Goal: Book appointment/travel/reservation

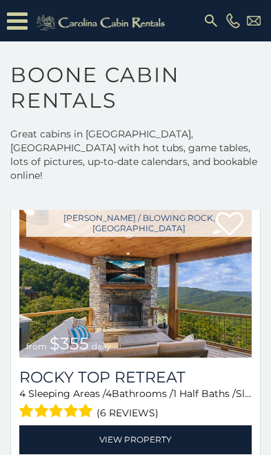
scroll to position [1259, 0]
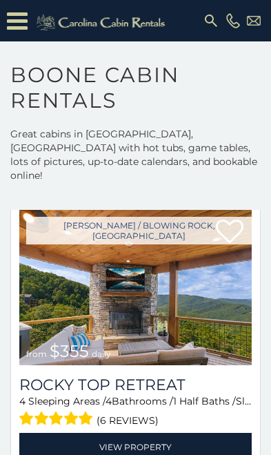
click at [144, 308] on img at bounding box center [135, 288] width 233 height 156
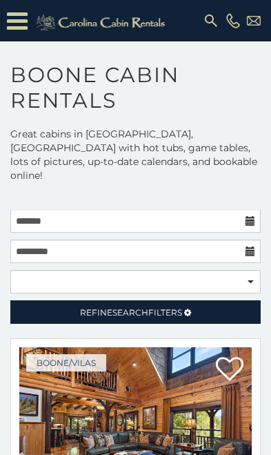
scroll to position [1, 0]
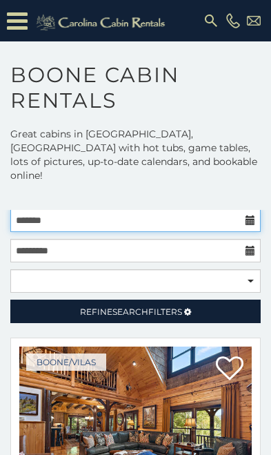
click at [244, 208] on input "text" at bounding box center [135, 219] width 251 height 23
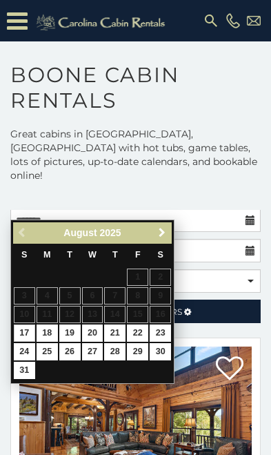
click at [166, 228] on span "Next" at bounding box center [162, 232] width 11 height 11
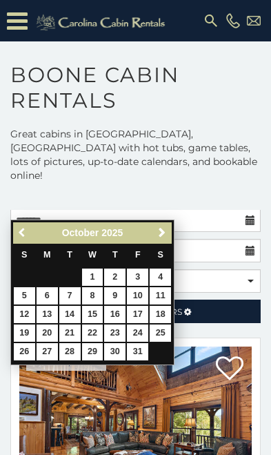
click at [26, 231] on span "Previous" at bounding box center [22, 232] width 11 height 11
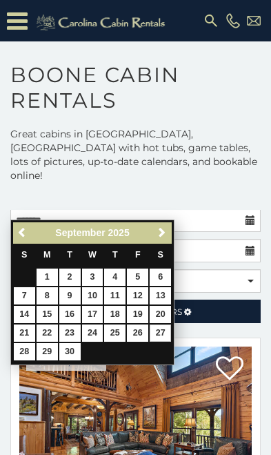
click at [157, 324] on link "27" at bounding box center [160, 332] width 21 height 17
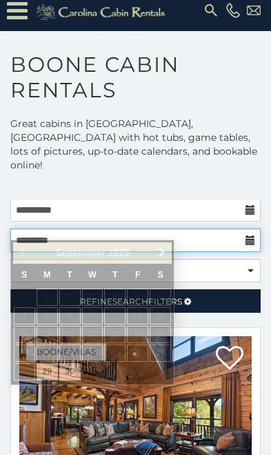
scroll to position [11, 0]
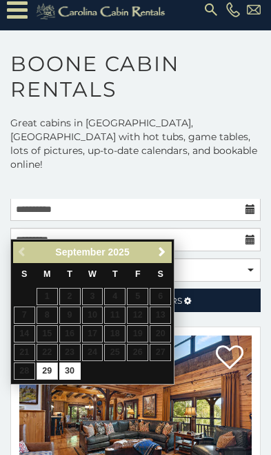
click at [30, 250] on div "Previous Next September 2025" at bounding box center [92, 252] width 159 height 21
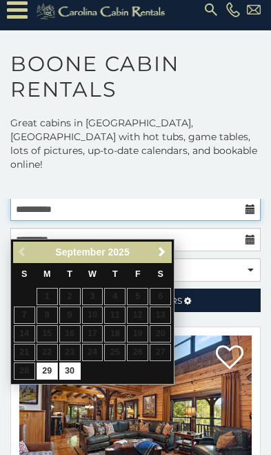
click at [120, 197] on input "**********" at bounding box center [135, 208] width 251 height 23
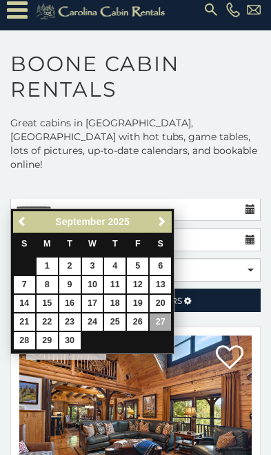
click at [139, 315] on link "26" at bounding box center [137, 321] width 21 height 17
type input "**********"
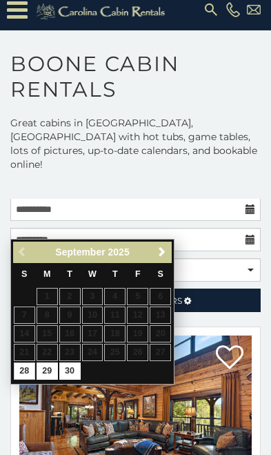
click at [25, 363] on link "28" at bounding box center [24, 370] width 21 height 17
type input "**********"
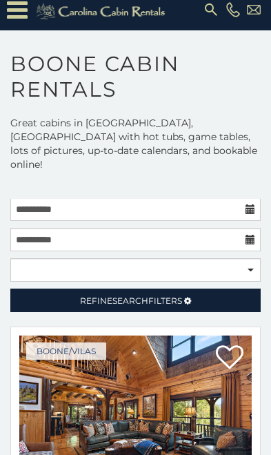
click at [172, 295] on span "Refine Search Filters" at bounding box center [131, 300] width 102 height 10
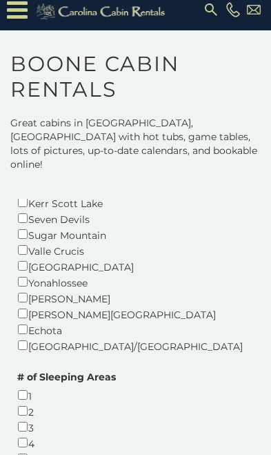
scroll to position [660, 0]
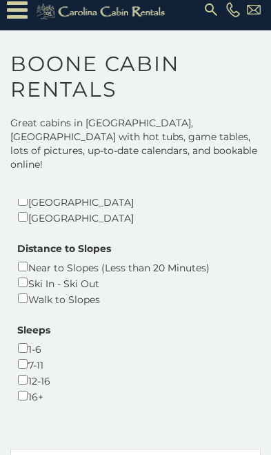
scroll to position [1088, 0]
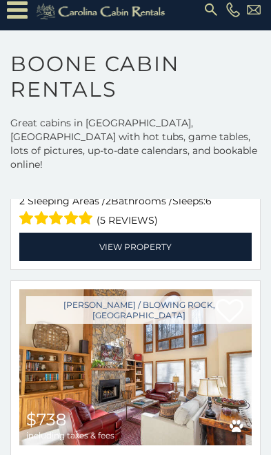
scroll to position [1817, 0]
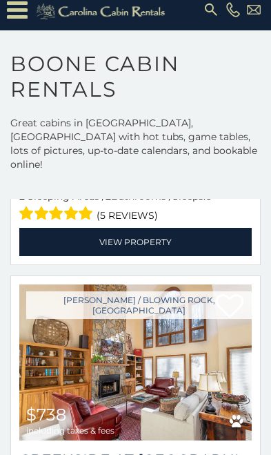
click at [164, 287] on img at bounding box center [135, 362] width 233 height 156
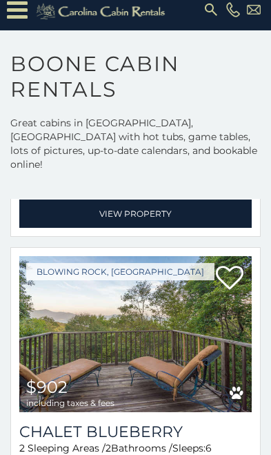
scroll to position [3216, 0]
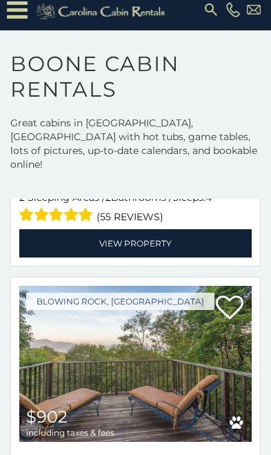
click at [138, 286] on img at bounding box center [135, 364] width 233 height 156
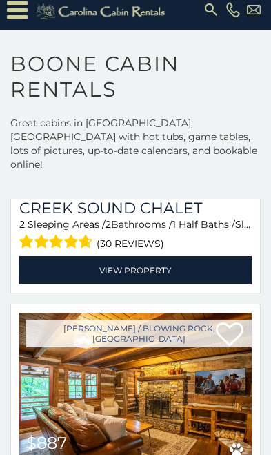
scroll to position [4029, 0]
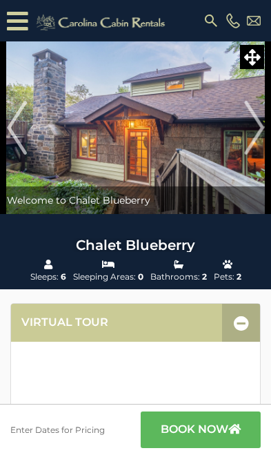
click at [239, 120] on img at bounding box center [135, 127] width 271 height 173
click at [251, 126] on img "Next" at bounding box center [254, 127] width 20 height 55
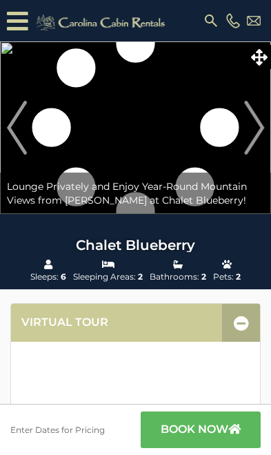
click at [262, 126] on img "Next" at bounding box center [254, 127] width 20 height 55
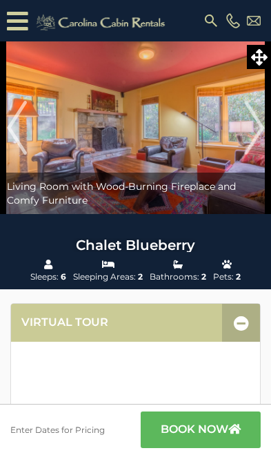
click at [257, 129] on img "Next" at bounding box center [254, 127] width 20 height 55
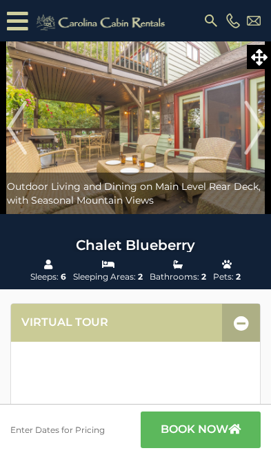
click at [254, 136] on img "Next" at bounding box center [254, 127] width 20 height 55
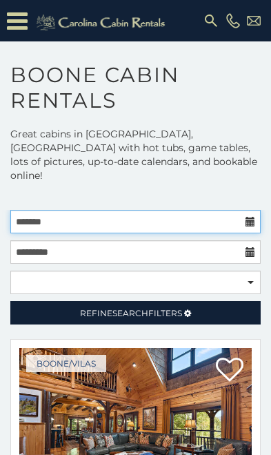
click at [246, 210] on input "text" at bounding box center [135, 221] width 251 height 23
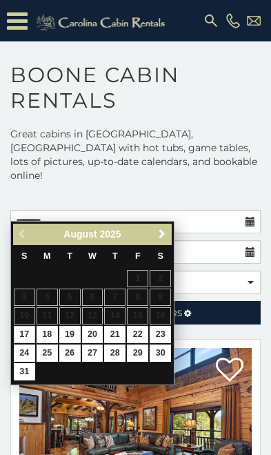
click at [159, 231] on span "Next" at bounding box center [162, 233] width 11 height 11
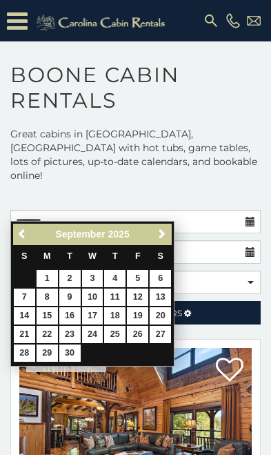
click at [159, 227] on link "Next" at bounding box center [161, 234] width 17 height 17
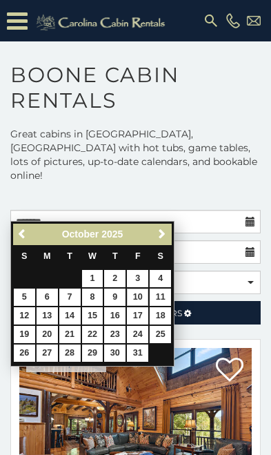
click at [141, 295] on link "10" at bounding box center [137, 296] width 21 height 17
type input "**********"
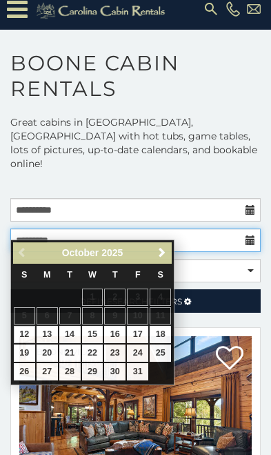
scroll to position [12, 0]
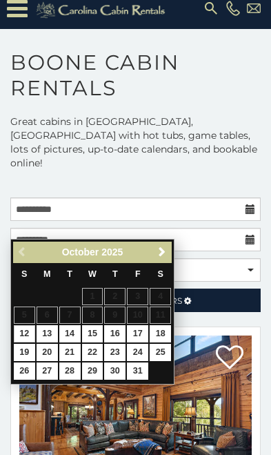
click at [20, 329] on link "12" at bounding box center [24, 333] width 21 height 17
type input "**********"
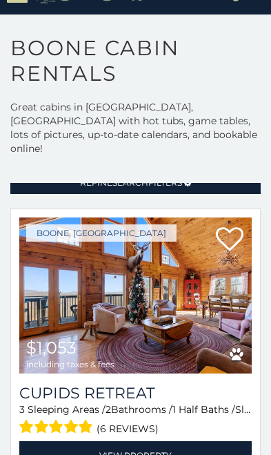
scroll to position [104, 0]
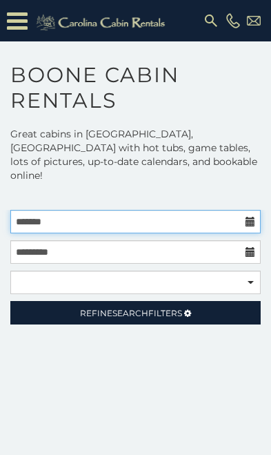
click at [245, 210] on input "text" at bounding box center [135, 221] width 251 height 23
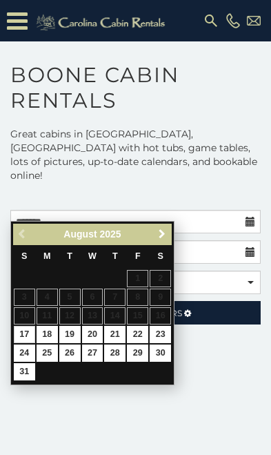
click at [168, 226] on link "Next" at bounding box center [161, 234] width 17 height 17
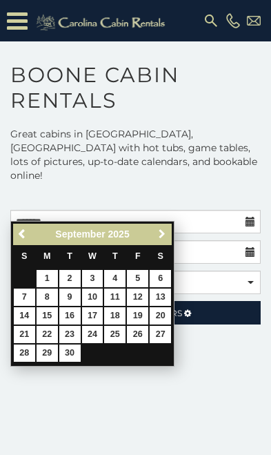
click at [153, 239] on link "Next" at bounding box center [161, 234] width 17 height 17
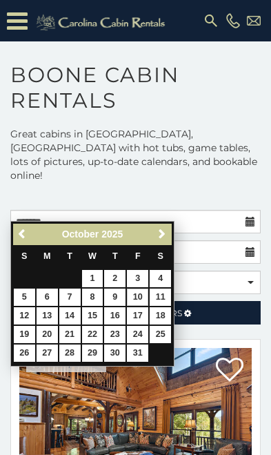
click at [139, 295] on link "10" at bounding box center [137, 296] width 21 height 17
type input "**********"
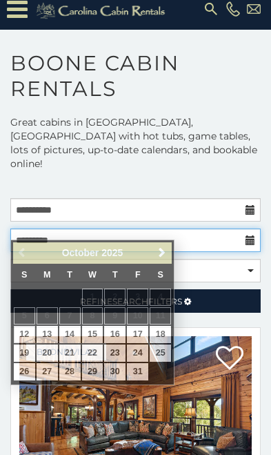
scroll to position [12, 0]
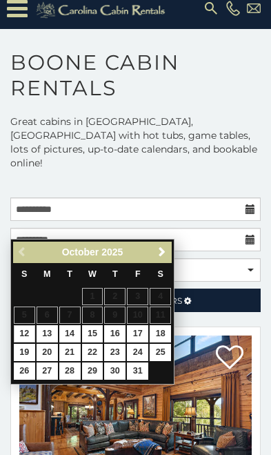
click at [26, 329] on link "12" at bounding box center [24, 333] width 21 height 17
type input "**********"
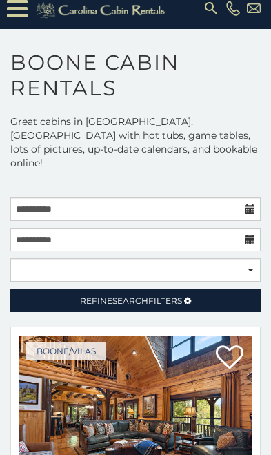
click at [143, 295] on span "Search" at bounding box center [130, 300] width 36 height 10
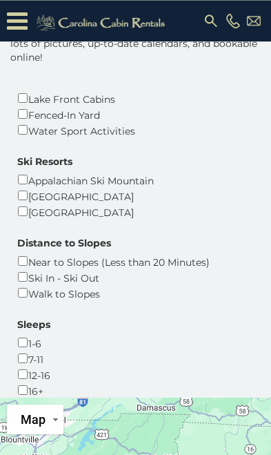
scroll to position [975, 0]
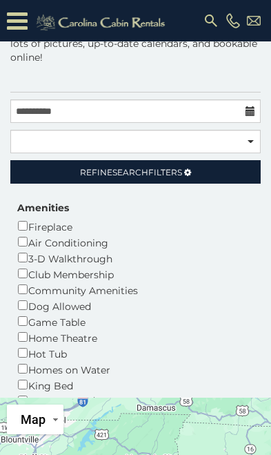
scroll to position [22, 0]
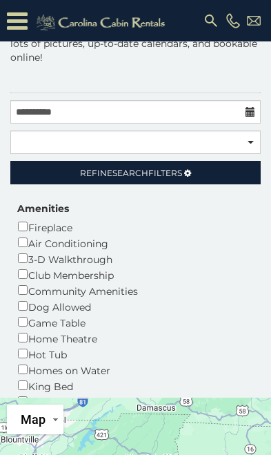
click at [207, 161] on link "Refine Search Filters" at bounding box center [135, 172] width 251 height 23
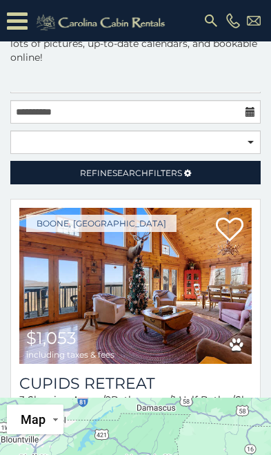
scroll to position [64, 0]
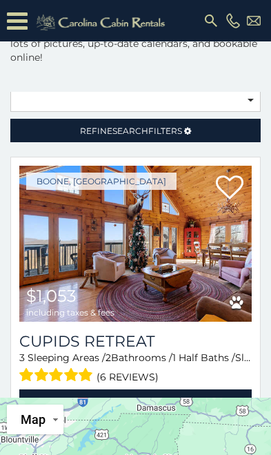
click at [135, 233] on img at bounding box center [135, 244] width 233 height 156
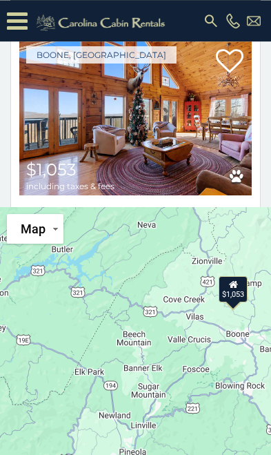
scroll to position [336, 0]
click at [136, 106] on img at bounding box center [135, 117] width 233 height 156
click at [133, 134] on img at bounding box center [135, 117] width 233 height 156
click at [129, 104] on img at bounding box center [135, 117] width 233 height 156
